Goal: Information Seeking & Learning: Learn about a topic

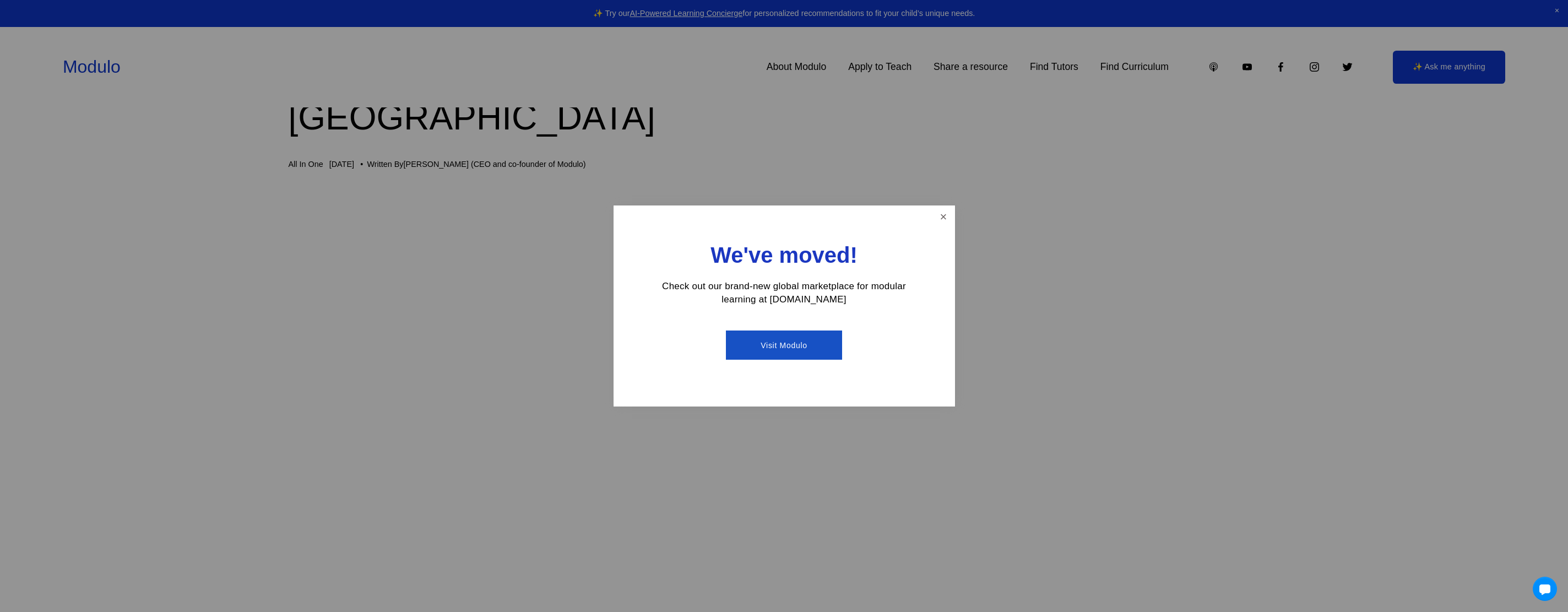
scroll to position [463, 0]
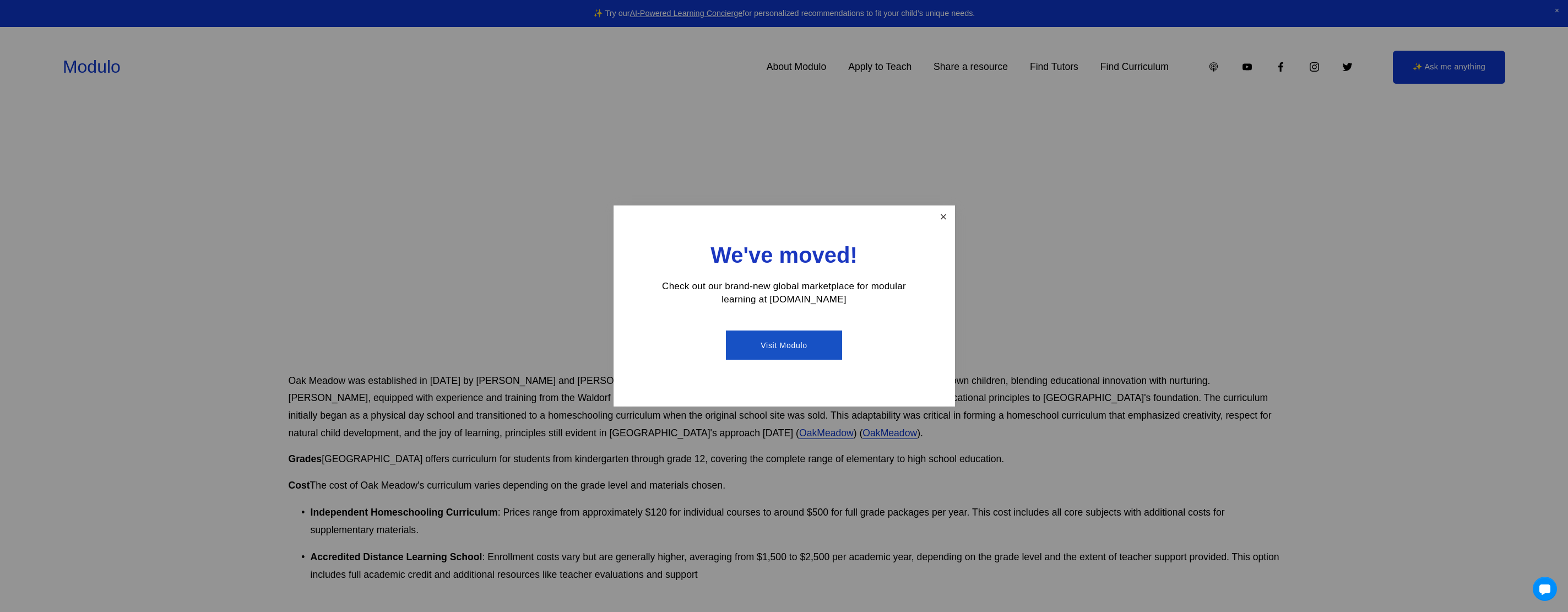
click at [942, 216] on link "Close" at bounding box center [943, 217] width 19 height 19
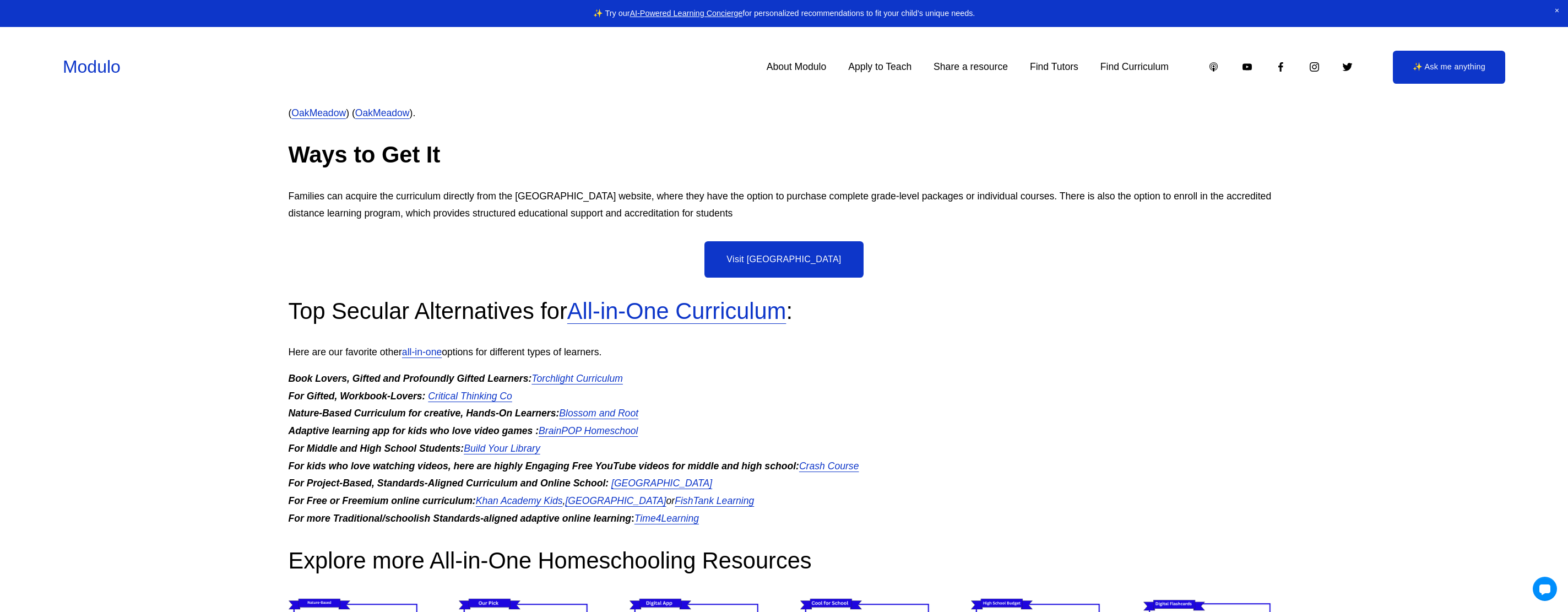
scroll to position [2977, 0]
click at [838, 395] on p "Book Lovers, Gifted and Profoundly Gifted Learners: Torchlight Curriculum For G…" at bounding box center [784, 446] width 991 height 157
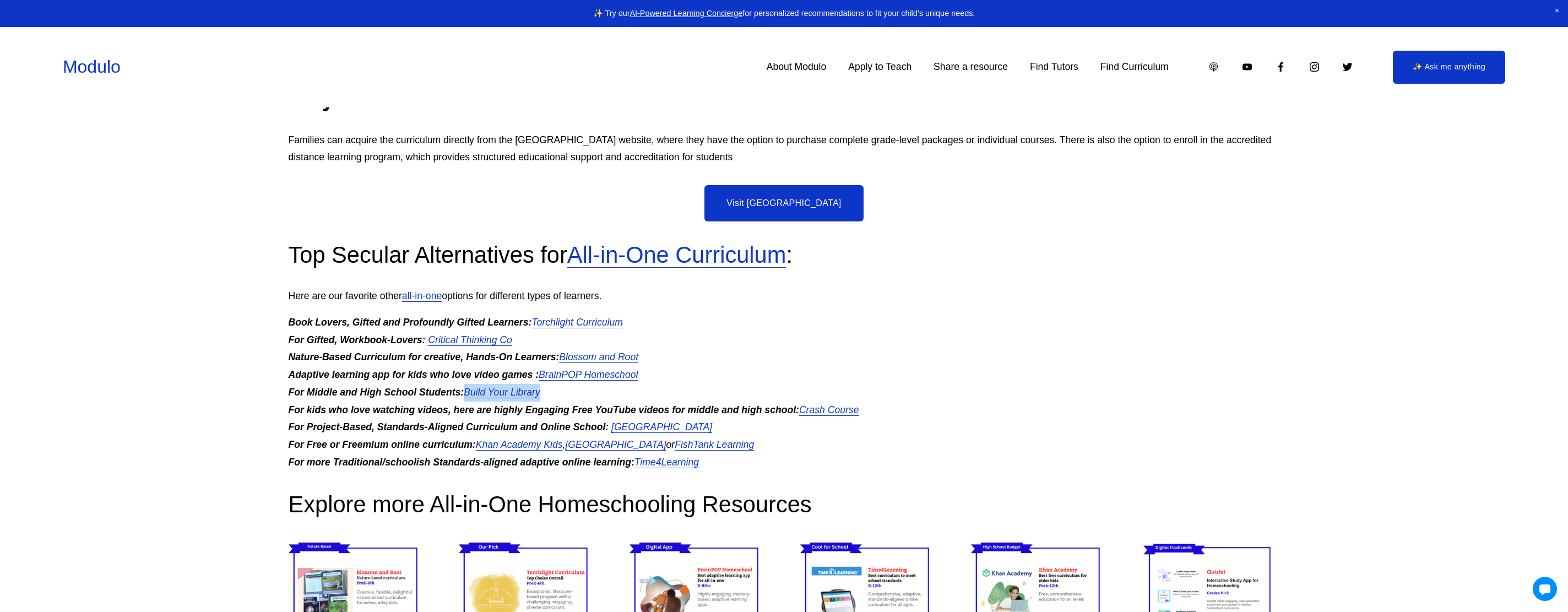
scroll to position [3042, 0]
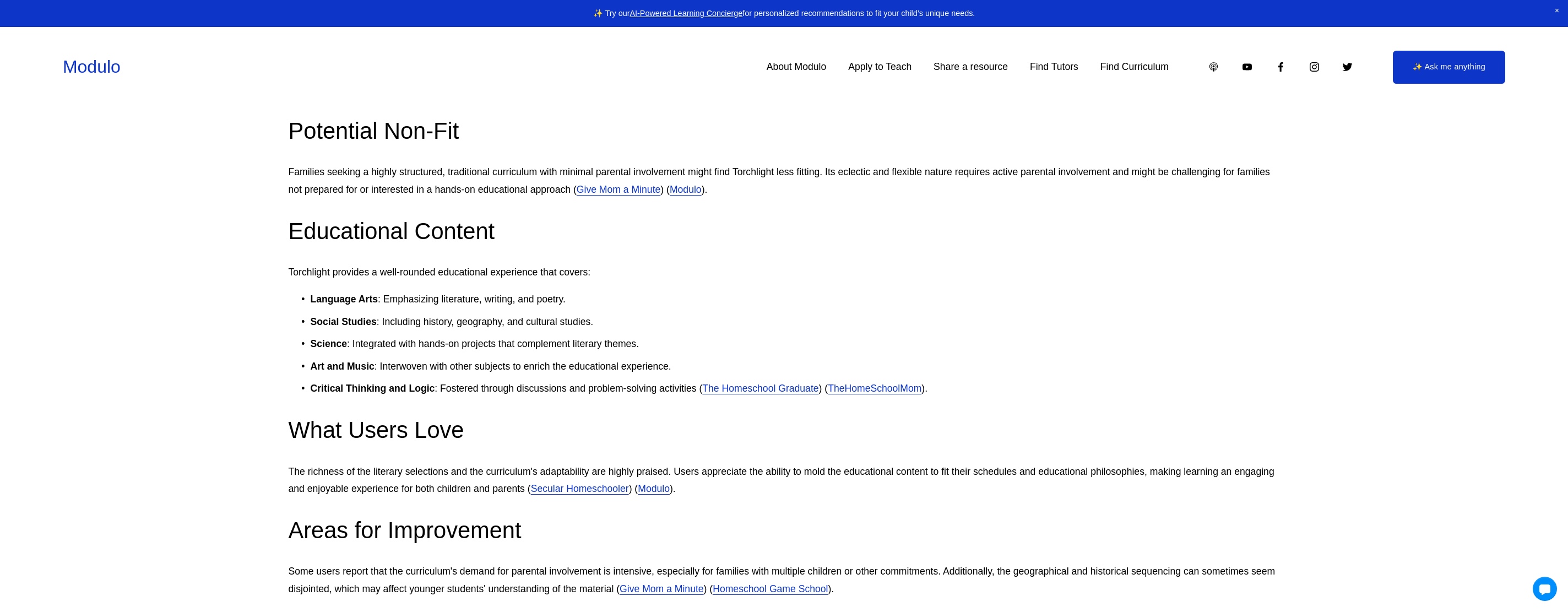
scroll to position [1219, 0]
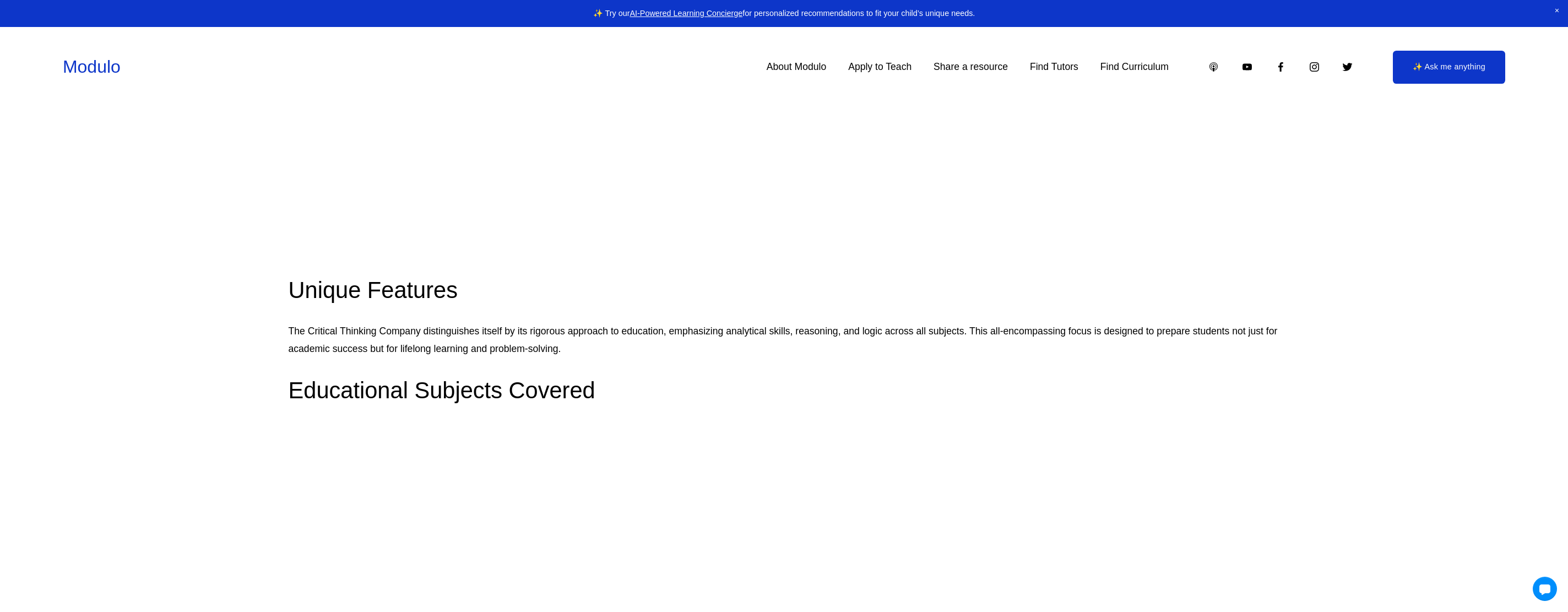
scroll to position [1490, 0]
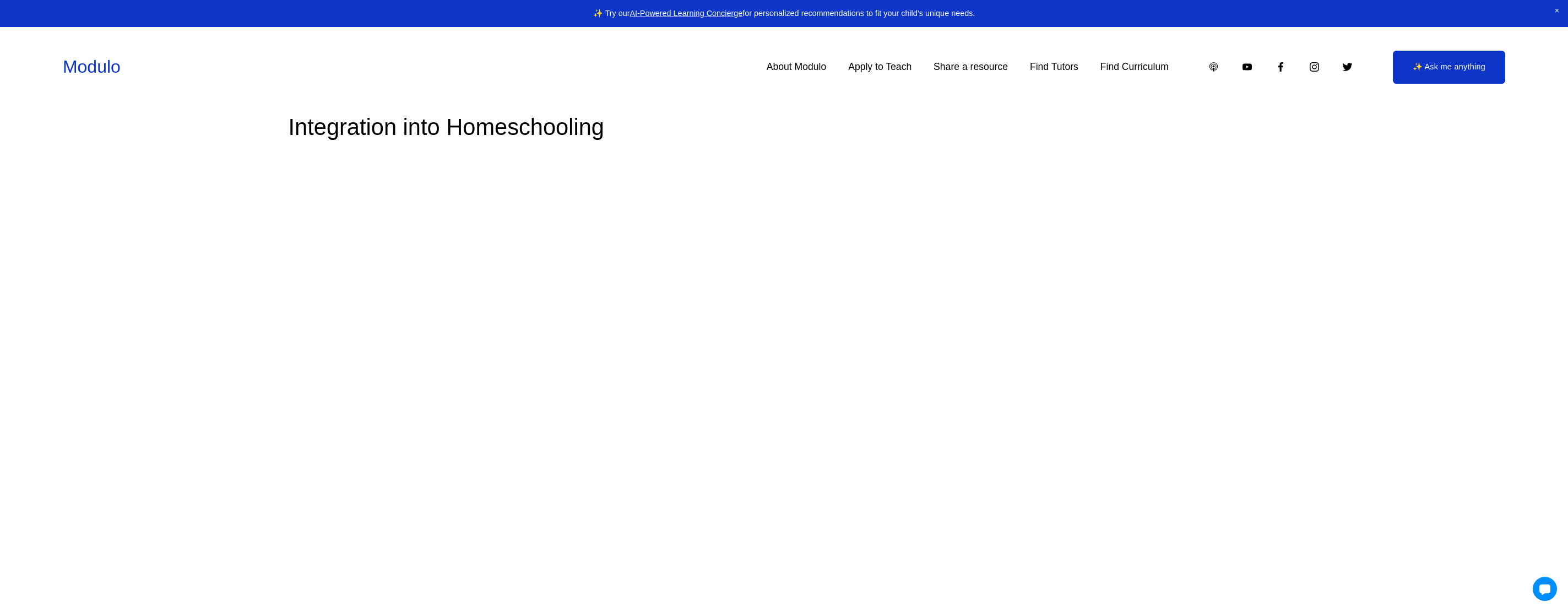
scroll to position [1320, 0]
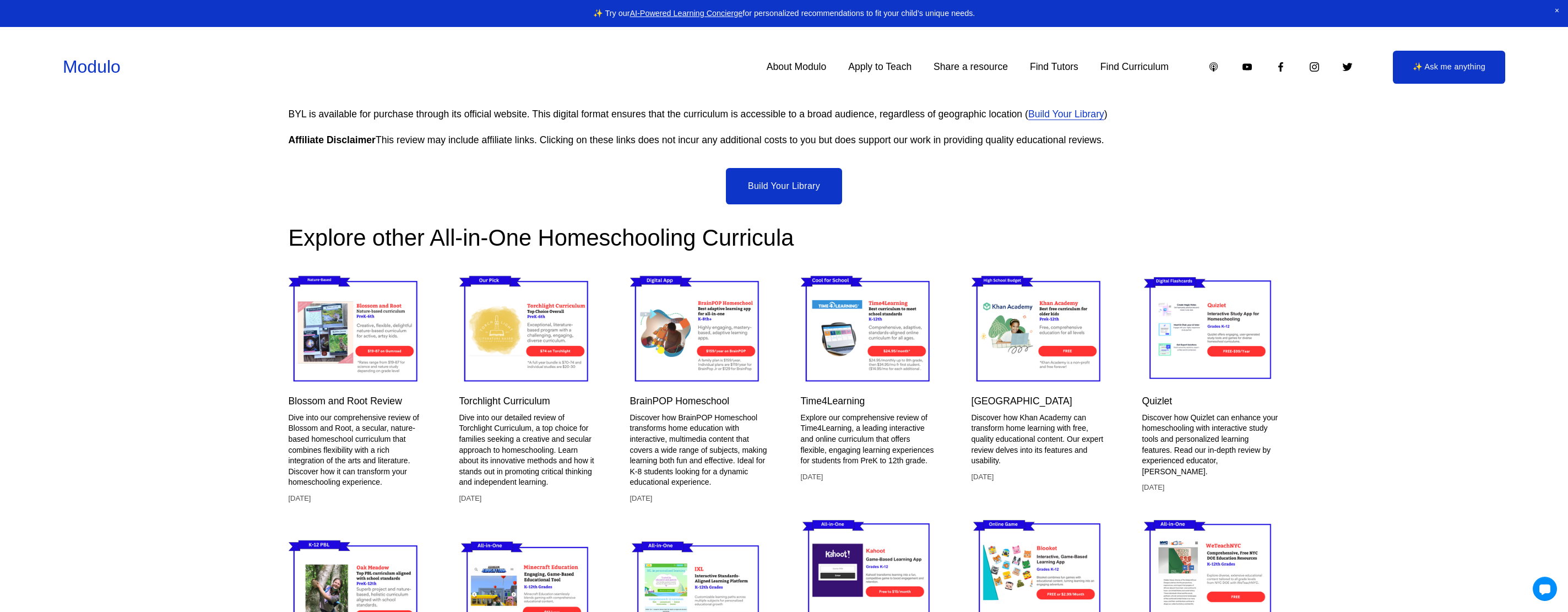
scroll to position [5257, 0]
